Goal: Task Accomplishment & Management: Manage account settings

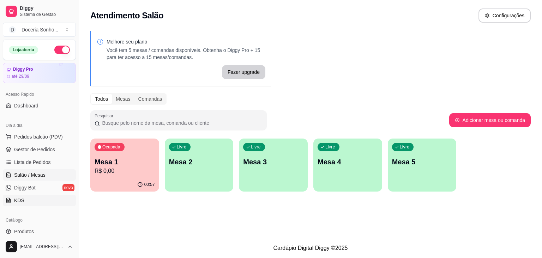
click at [35, 202] on link "KDS" at bounding box center [39, 199] width 73 height 11
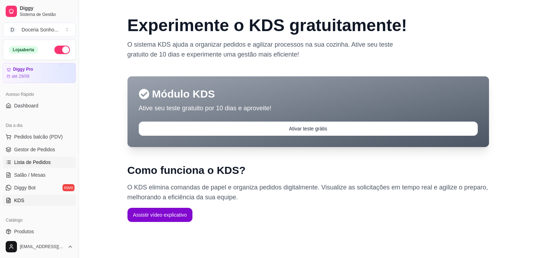
click at [26, 161] on span "Lista de Pedidos" at bounding box center [32, 161] width 37 height 7
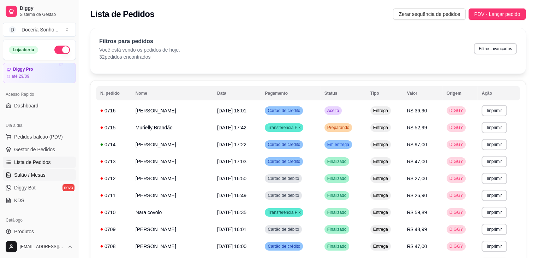
click at [20, 177] on span "Salão / Mesas" at bounding box center [29, 174] width 31 height 7
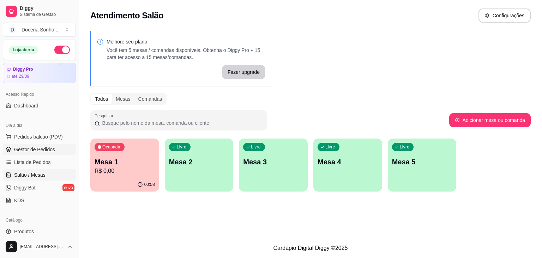
click at [25, 146] on span "Gestor de Pedidos" at bounding box center [34, 149] width 41 height 7
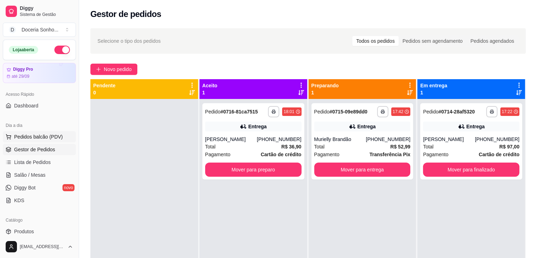
click at [38, 139] on span "Pedidos balcão (PDV)" at bounding box center [38, 136] width 49 height 7
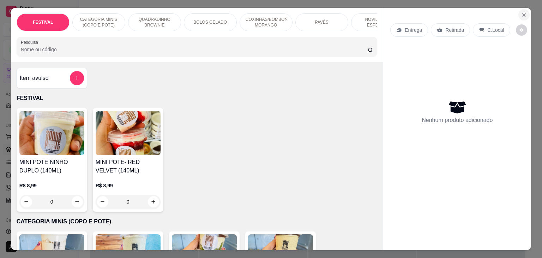
click at [522, 12] on icon "Close" at bounding box center [524, 15] width 6 height 6
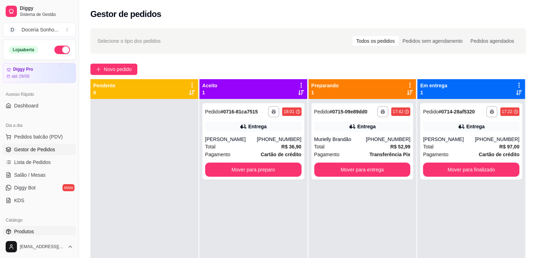
click at [47, 233] on link "Produtos" at bounding box center [39, 230] width 73 height 11
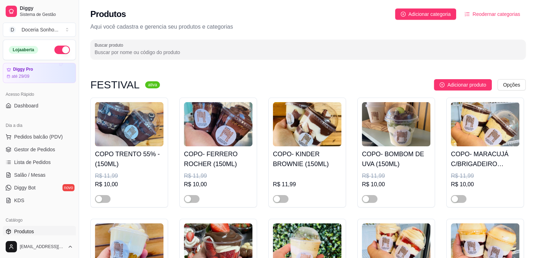
click at [211, 61] on div "Produtos Adicionar categoria Reodernar categorias Aqui você cadastra e gerencia…" at bounding box center [308, 31] width 458 height 63
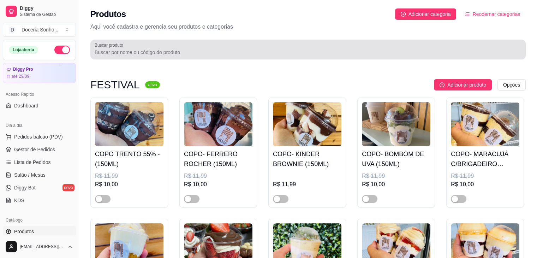
click at [208, 49] on input "Buscar produto" at bounding box center [308, 52] width 426 height 7
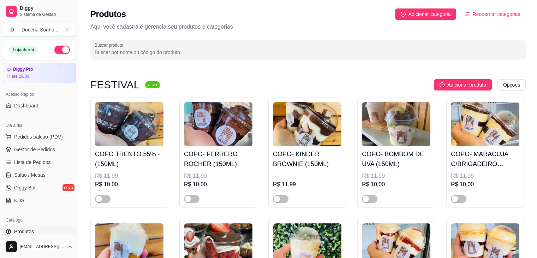
click at [208, 49] on input "Buscar produto" at bounding box center [308, 52] width 426 height 7
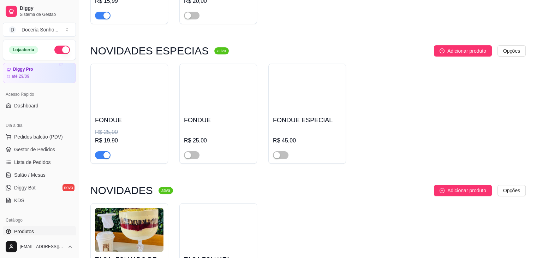
scroll to position [176, 0]
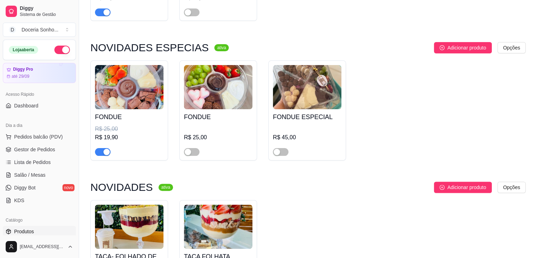
click at [101, 149] on span "button" at bounding box center [103, 152] width 16 height 8
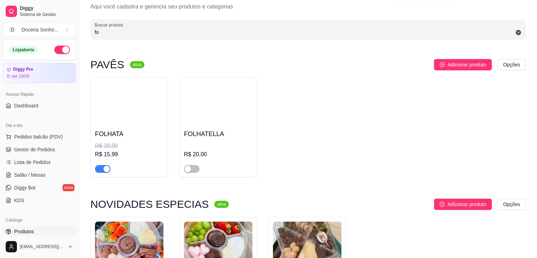
scroll to position [0, 0]
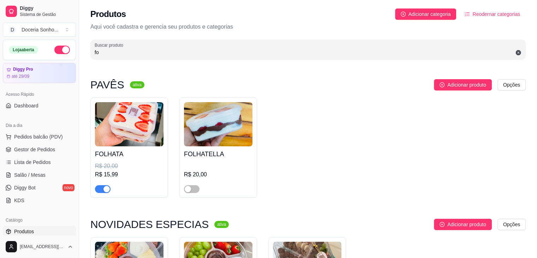
click at [103, 188] on div "button" at bounding box center [106, 189] width 6 height 6
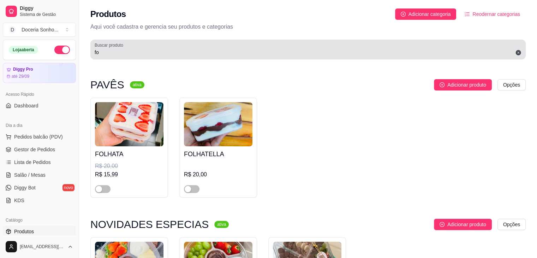
click at [110, 53] on input "fo" at bounding box center [308, 52] width 426 height 7
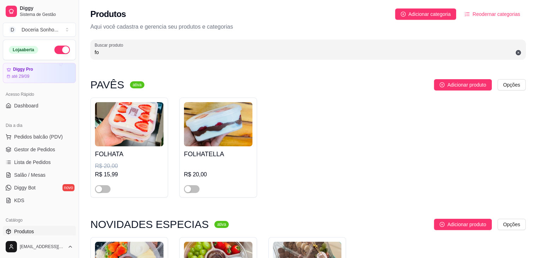
type input "f"
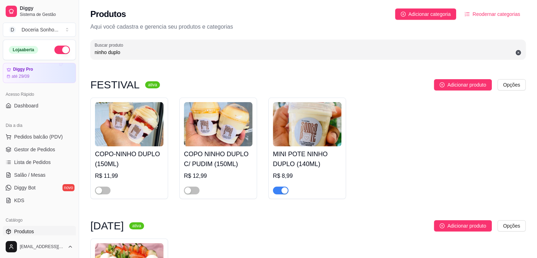
type input "ninho duplo"
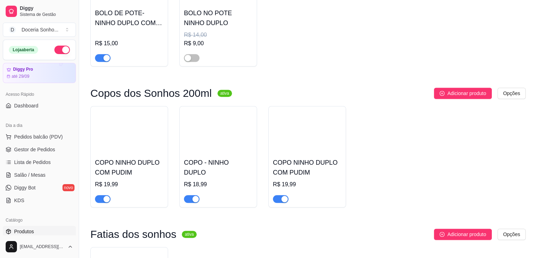
scroll to position [564, 0]
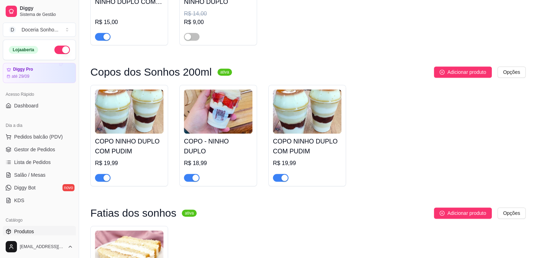
click at [196, 178] on div "button" at bounding box center [195, 177] width 6 height 6
click at [198, 179] on span "button" at bounding box center [192, 178] width 16 height 8
click at [198, 179] on div "button" at bounding box center [195, 177] width 6 height 6
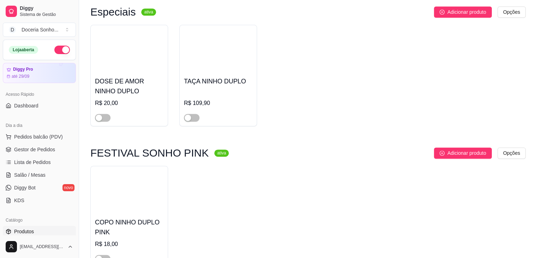
scroll to position [944, 0]
